Goal: Share content: Share content

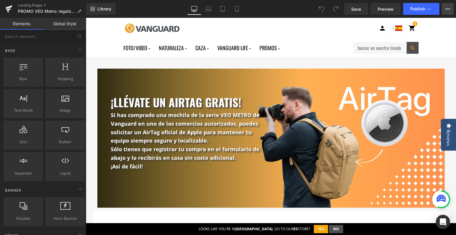
click at [446, 10] on icon at bounding box center [447, 9] width 5 height 5
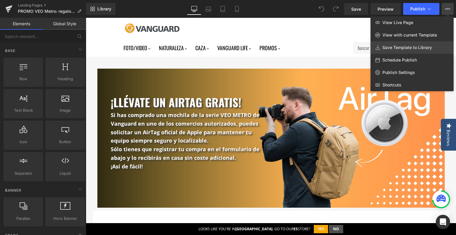
click at [406, 48] on span "Save Template to Library" at bounding box center [407, 47] width 50 height 5
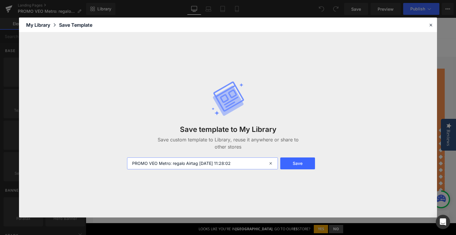
drag, startPoint x: 171, startPoint y: 164, endPoint x: 250, endPoint y: 165, distance: 79.0
click at [250, 165] on input "PROMO VEO Metro: regalo Airtag [DATE] 11:28:02" at bounding box center [202, 163] width 151 height 12
click at [164, 159] on input "PROMO VEO Metro: regalo Airtag [DATE] 11:28:02" at bounding box center [202, 163] width 151 height 12
drag, startPoint x: 169, startPoint y: 162, endPoint x: 253, endPoint y: 162, distance: 83.7
click at [253, 162] on input "PROMO VEO Metro: regalo Airtag [DATE] 11:28:02" at bounding box center [202, 163] width 151 height 12
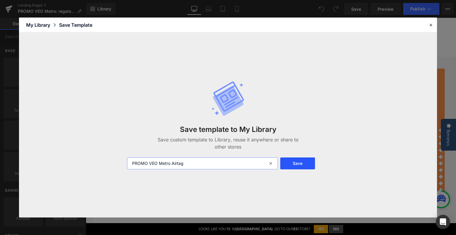
type input "PROMO VEO Metro Airtag"
click at [297, 162] on button "Save" at bounding box center [297, 163] width 35 height 12
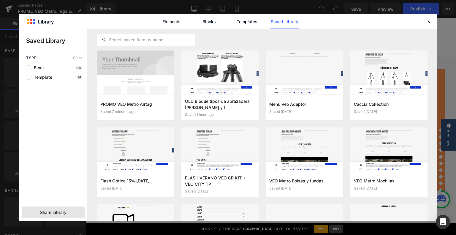
click at [27, 209] on div "Share Library" at bounding box center [53, 212] width 63 height 12
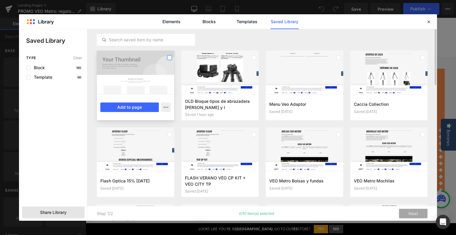
click at [170, 56] on label at bounding box center [169, 57] width 5 height 5
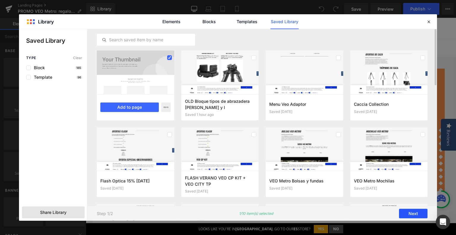
click at [418, 216] on button "Next" at bounding box center [413, 214] width 29 height 10
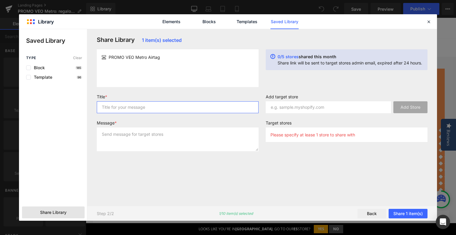
click at [192, 110] on input "text" at bounding box center [178, 107] width 162 height 12
drag, startPoint x: 193, startPoint y: 110, endPoint x: 168, endPoint y: 107, distance: 25.4
click at [168, 107] on input "promo veo metro" at bounding box center [178, 107] width 162 height 12
type input "promo veo metro"
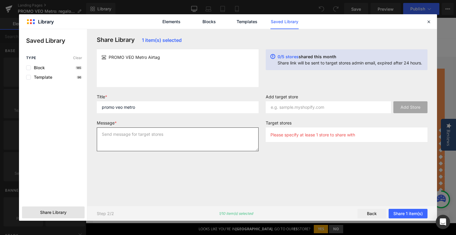
click at [148, 140] on textarea at bounding box center [178, 139] width 162 height 24
type textarea "promo veo metro"
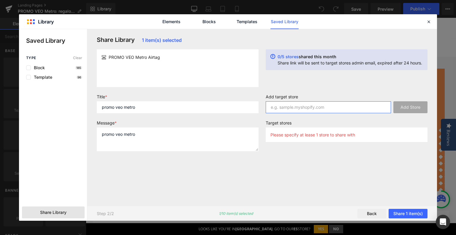
click at [277, 111] on input "text" at bounding box center [328, 107] width 125 height 12
paste input "[DOMAIN_NAME]"
type input "[DOMAIN_NAME]"
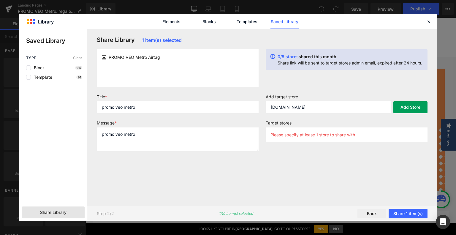
click at [413, 104] on button "Add Store" at bounding box center [410, 107] width 34 height 12
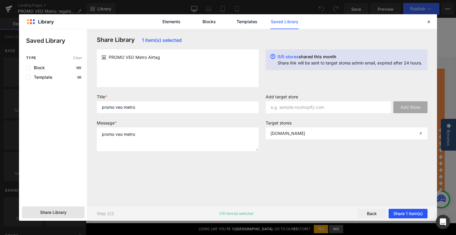
click at [405, 211] on button "Share 1 item(s)" at bounding box center [408, 214] width 39 height 10
